Goal: Communication & Community: Answer question/provide support

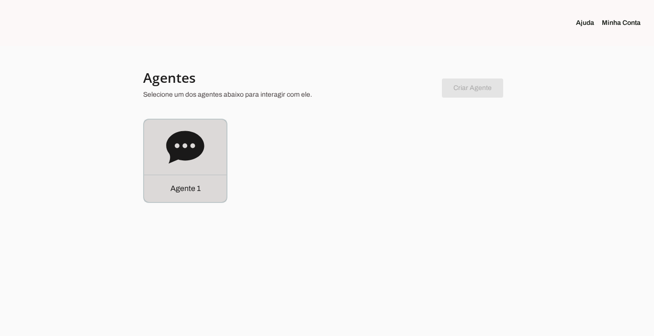
click at [189, 197] on div "Agente 1" at bounding box center [185, 188] width 82 height 27
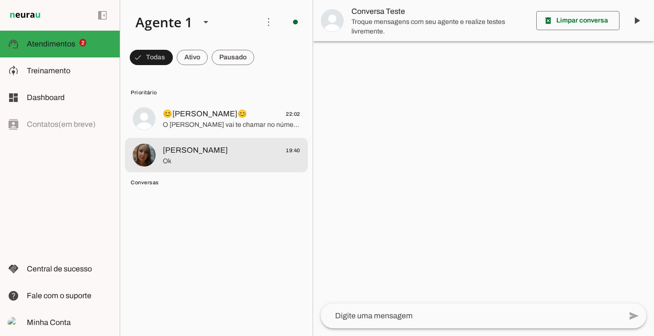
click at [184, 150] on span "Maria 19:40" at bounding box center [231, 151] width 137 height 12
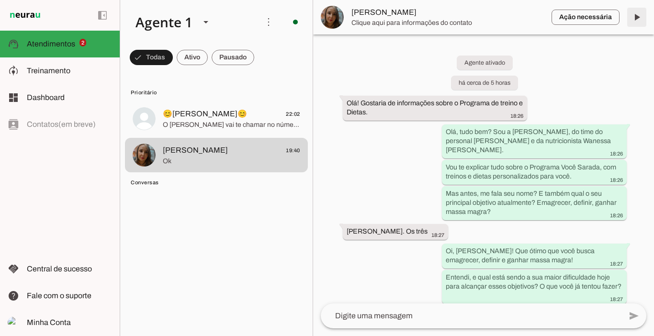
click at [636, 17] on span at bounding box center [636, 17] width 23 height 23
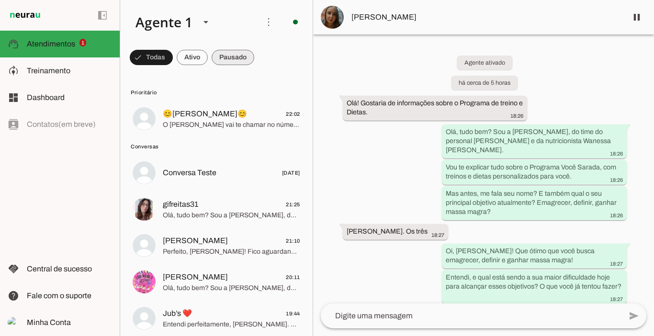
click at [231, 57] on span at bounding box center [233, 57] width 43 height 23
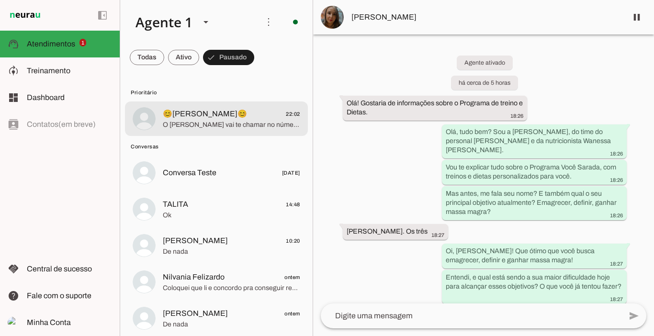
click at [200, 109] on span "😊[PERSON_NAME]😊" at bounding box center [205, 113] width 84 height 11
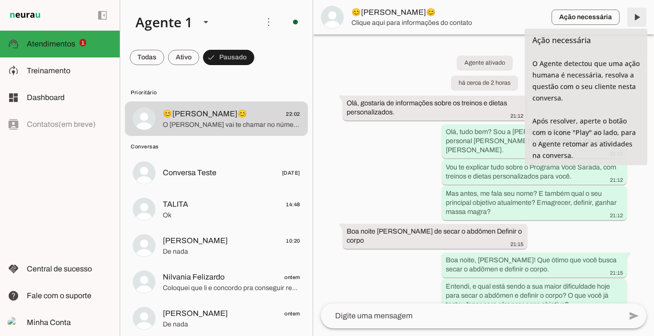
click at [633, 15] on span at bounding box center [636, 17] width 23 height 23
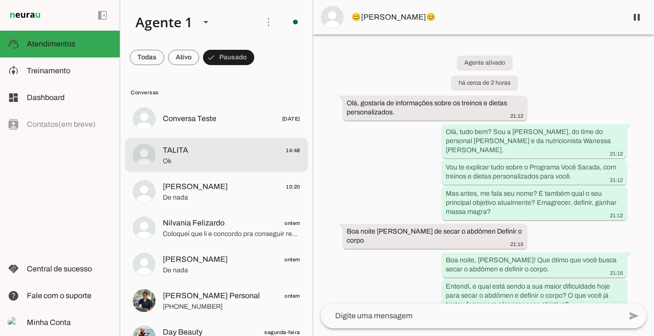
click at [210, 163] on span "Ok" at bounding box center [231, 162] width 137 height 10
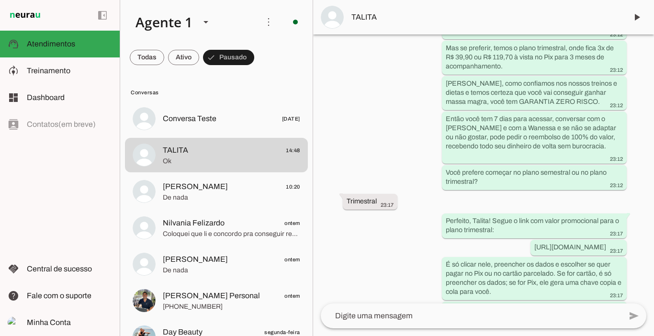
scroll to position [1903, 0]
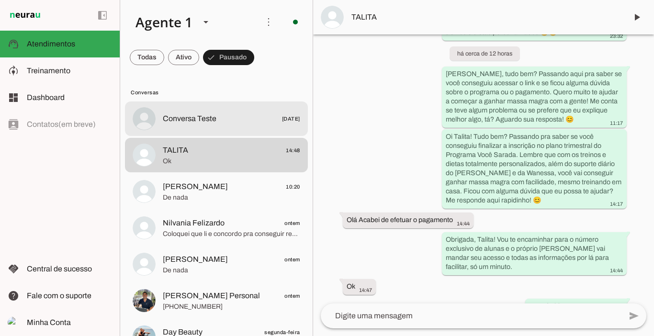
click at [198, 122] on span "Conversa Teste" at bounding box center [190, 118] width 54 height 11
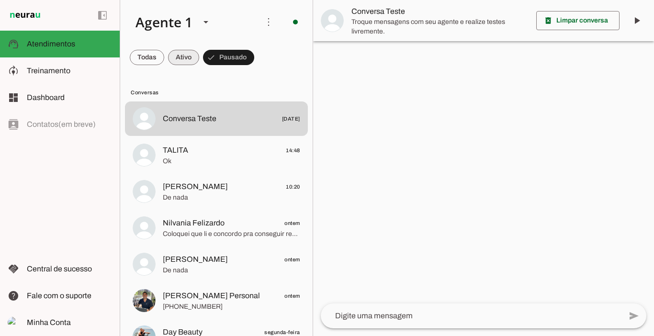
click at [185, 57] on span at bounding box center [183, 57] width 31 height 23
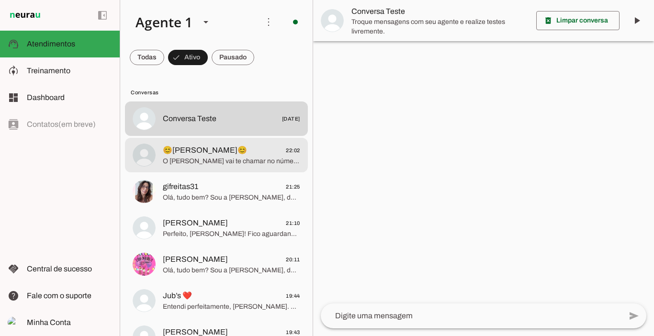
click at [209, 149] on span "😊[PERSON_NAME]😊" at bounding box center [205, 150] width 84 height 11
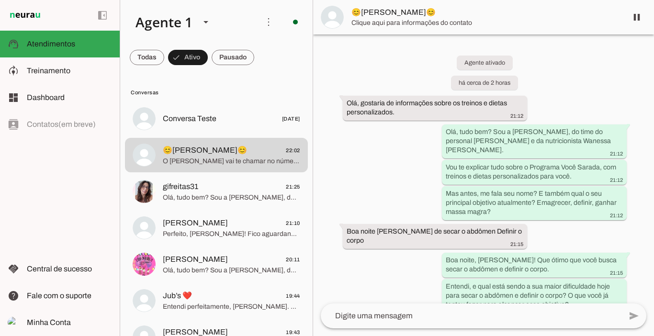
scroll to position [1451, 0]
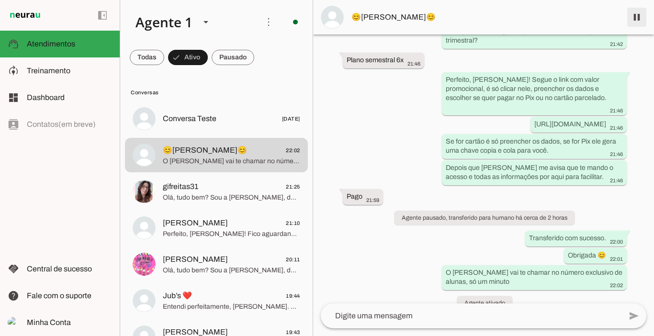
click at [638, 19] on span at bounding box center [636, 17] width 23 height 23
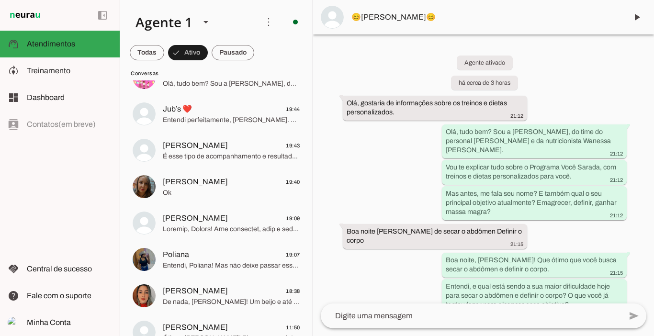
scroll to position [170, 0]
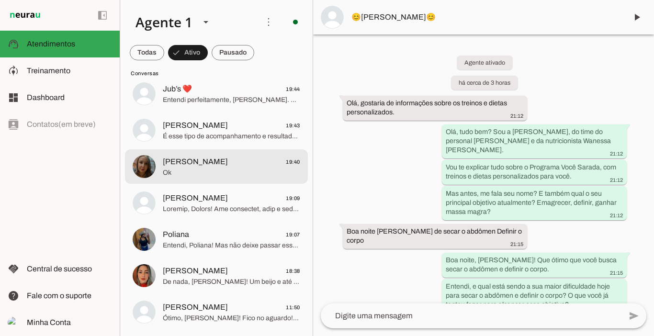
click at [174, 172] on span "Ok" at bounding box center [231, 173] width 137 height 10
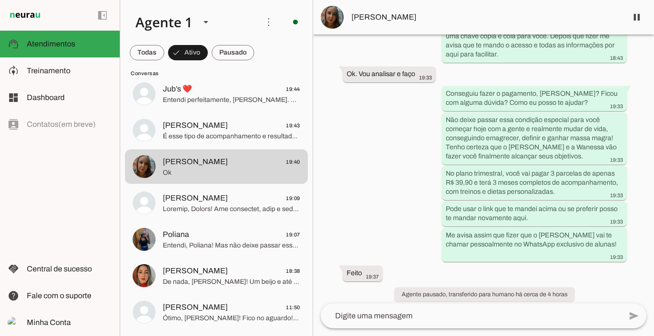
scroll to position [1689, 0]
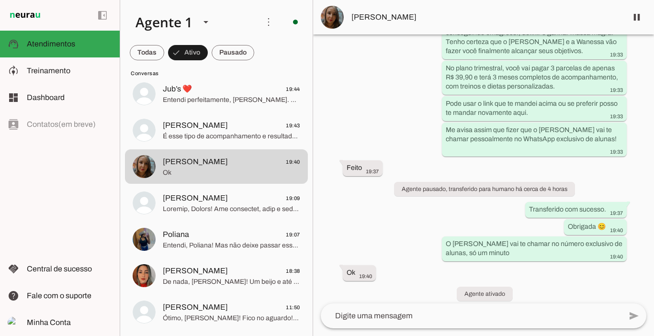
click at [424, 307] on whatsapp-system-message-bubble "Próximo follow-up em cerca de 11 horas" at bounding box center [485, 314] width 122 height 14
click at [632, 13] on span at bounding box center [636, 17] width 23 height 23
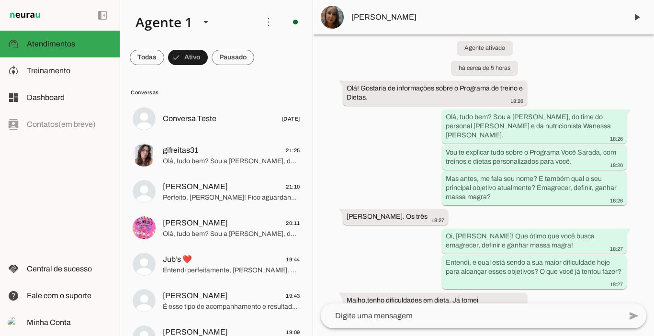
scroll to position [0, 0]
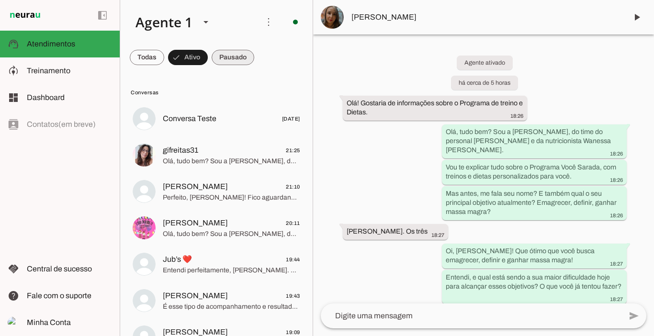
click at [223, 52] on span at bounding box center [233, 57] width 43 height 23
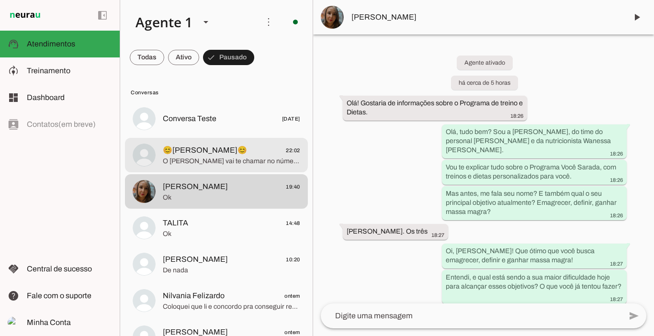
click at [199, 161] on span "O [PERSON_NAME] vai te chamar no número exclusivo de alunas, só um minuto" at bounding box center [231, 162] width 137 height 10
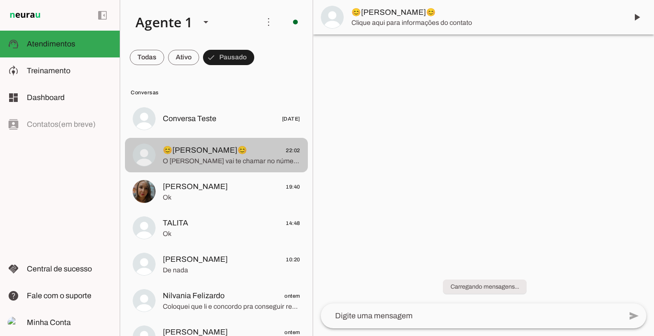
scroll to position [1491, 0]
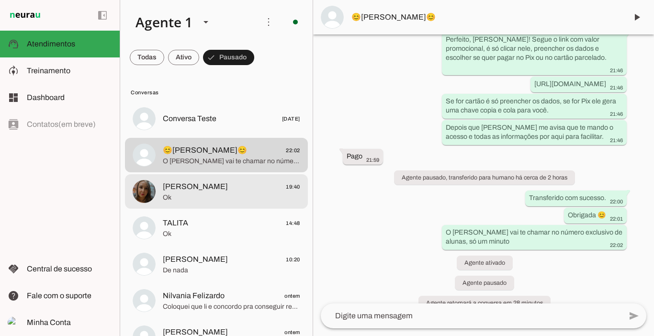
click at [184, 186] on span "Maria 19:40" at bounding box center [231, 187] width 137 height 12
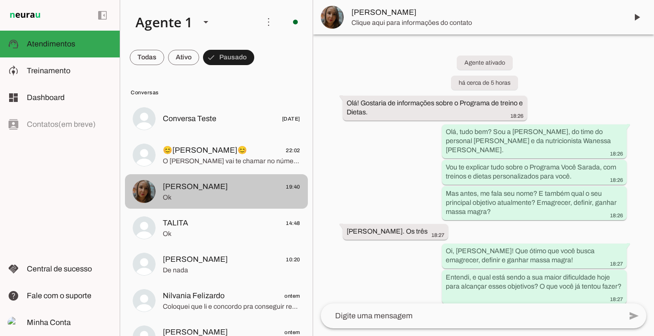
scroll to position [1729, 0]
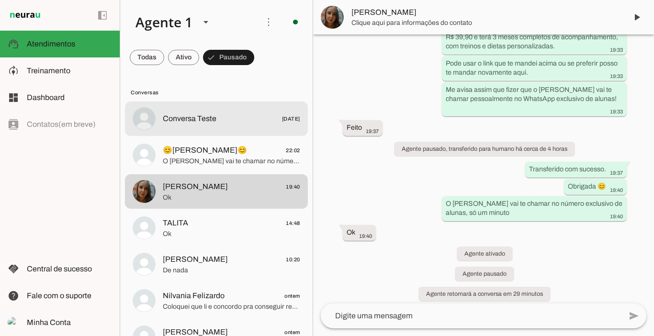
click at [191, 122] on span "Conversa Teste" at bounding box center [190, 118] width 54 height 11
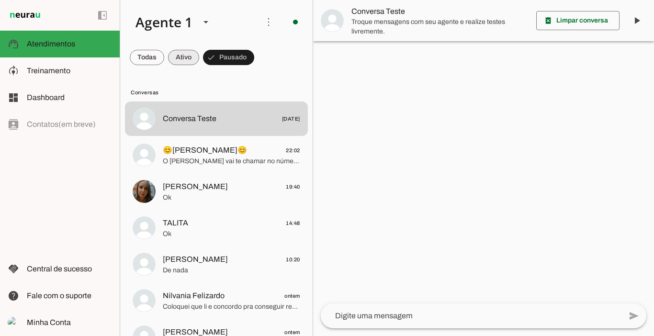
click at [184, 53] on span at bounding box center [183, 57] width 31 height 23
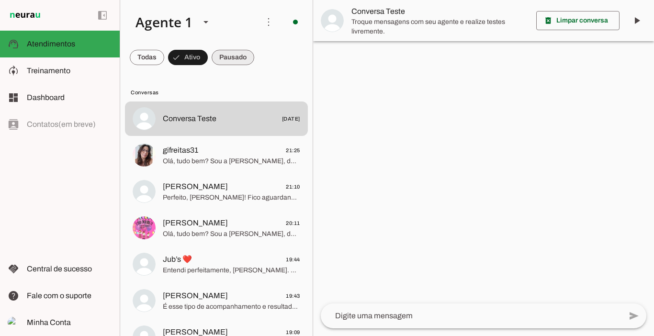
click at [237, 58] on span at bounding box center [233, 57] width 43 height 23
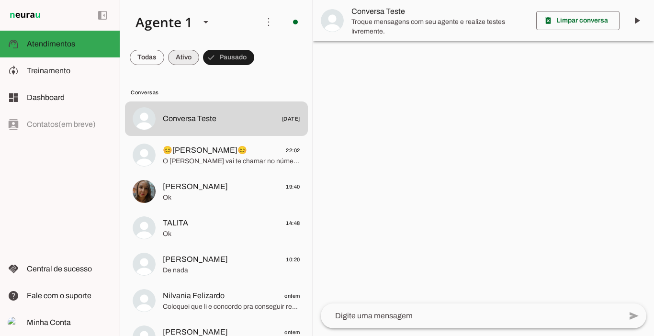
click at [190, 56] on span at bounding box center [183, 57] width 31 height 23
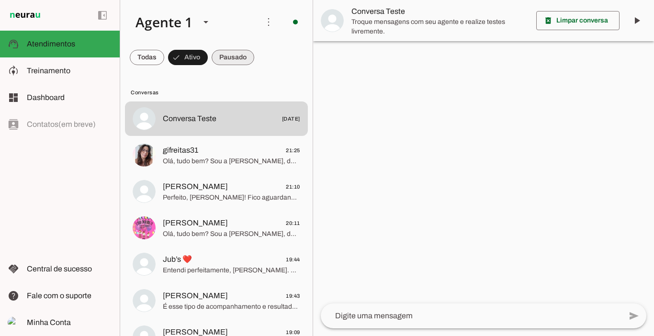
click at [232, 57] on span at bounding box center [233, 57] width 43 height 23
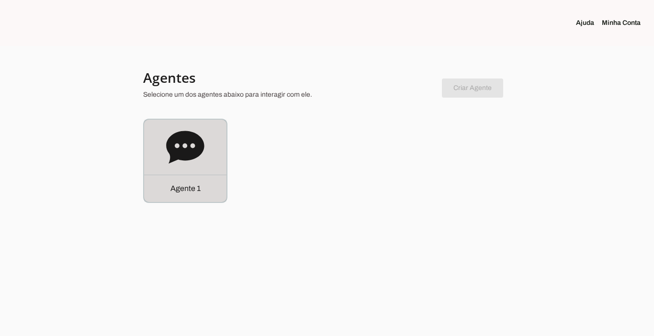
click at [186, 188] on p "Agente 1" at bounding box center [185, 188] width 30 height 11
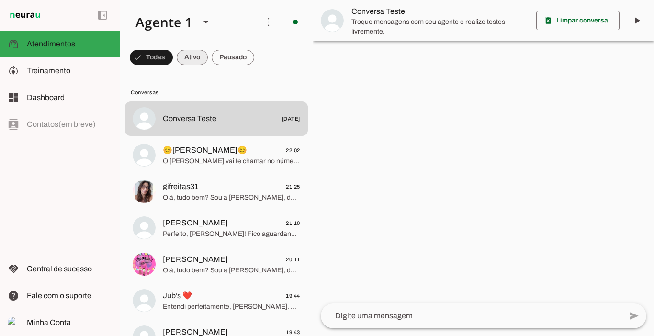
click at [191, 52] on span at bounding box center [192, 57] width 31 height 23
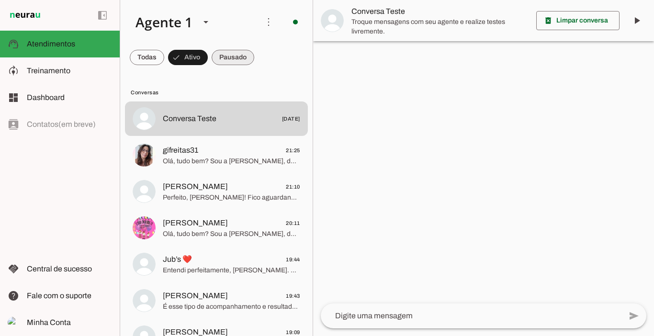
click at [233, 58] on span at bounding box center [233, 57] width 43 height 23
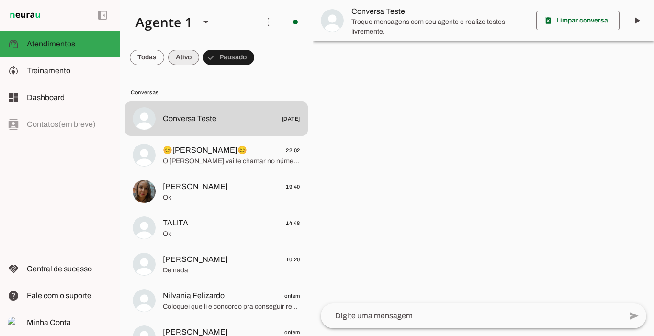
click at [188, 57] on span at bounding box center [183, 57] width 31 height 23
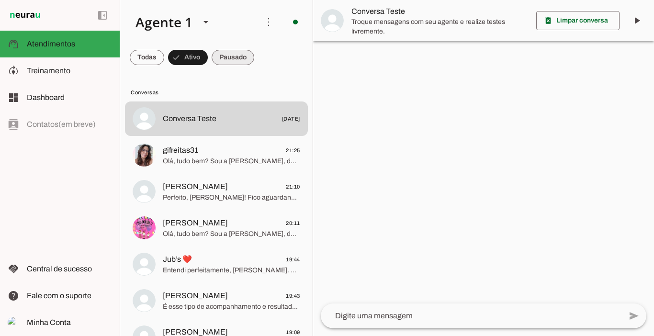
click at [228, 56] on span at bounding box center [233, 57] width 43 height 23
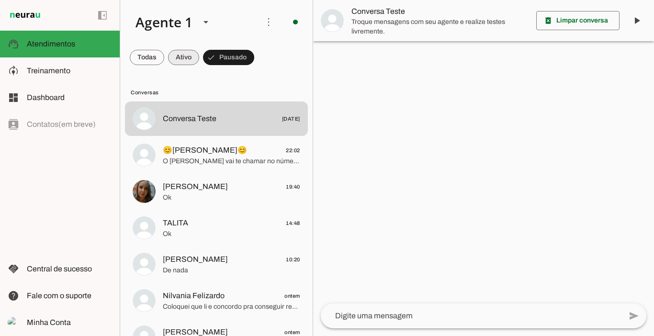
click at [177, 55] on span at bounding box center [183, 57] width 31 height 23
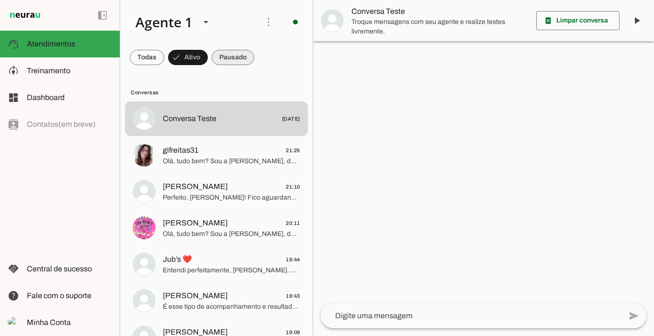
click at [217, 56] on span at bounding box center [233, 57] width 43 height 23
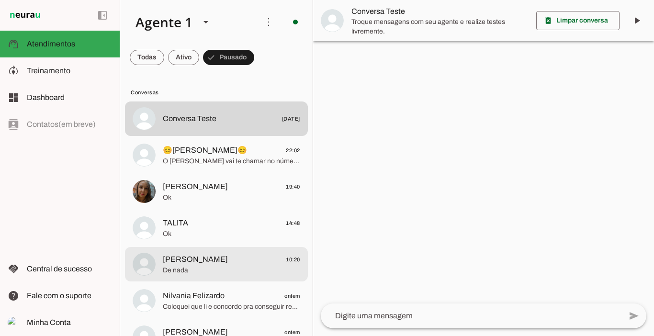
click at [167, 277] on md-item "[PERSON_NAME] 10:20 De nada" at bounding box center [216, 264] width 183 height 34
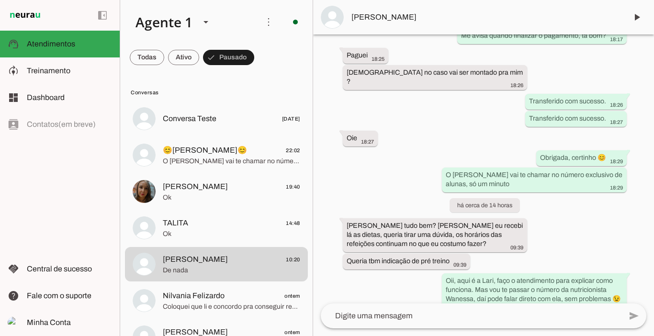
scroll to position [3662, 0]
